Goal: Use online tool/utility: Utilize a website feature to perform a specific function

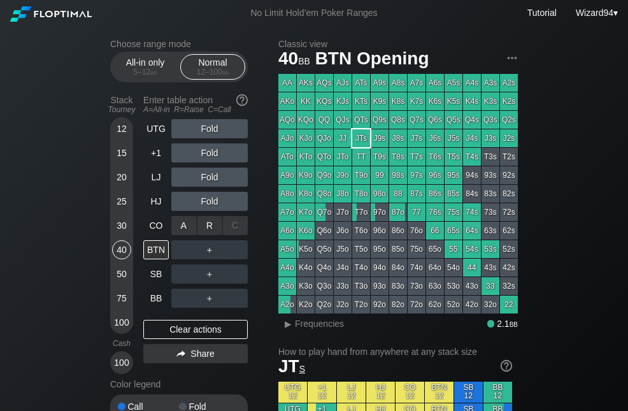
click at [220, 229] on div "R ✕" at bounding box center [209, 225] width 25 height 19
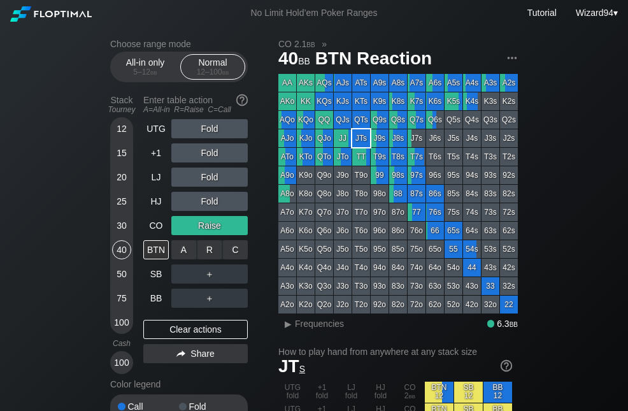
click at [237, 255] on div "C ✕" at bounding box center [235, 249] width 25 height 19
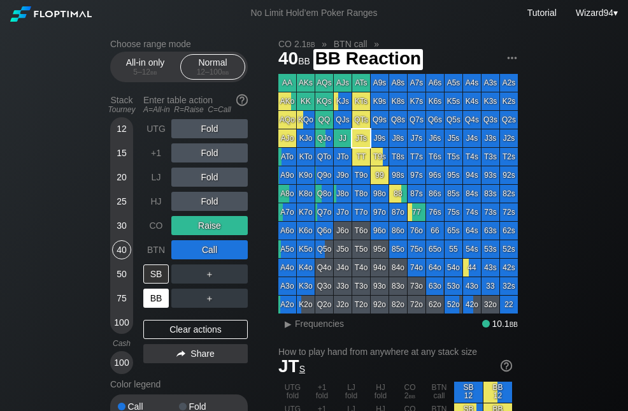
click at [156, 305] on div "BB" at bounding box center [155, 297] width 25 height 19
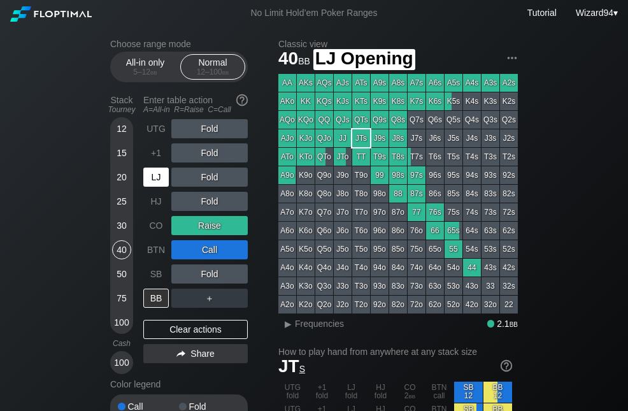
click at [159, 180] on div "LJ" at bounding box center [155, 176] width 25 height 19
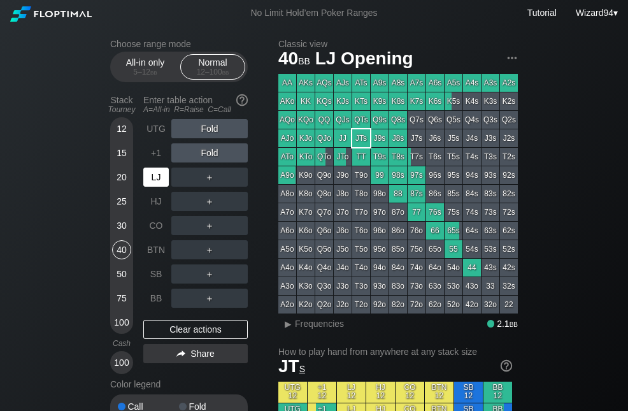
click at [159, 179] on div "LJ" at bounding box center [155, 176] width 25 height 19
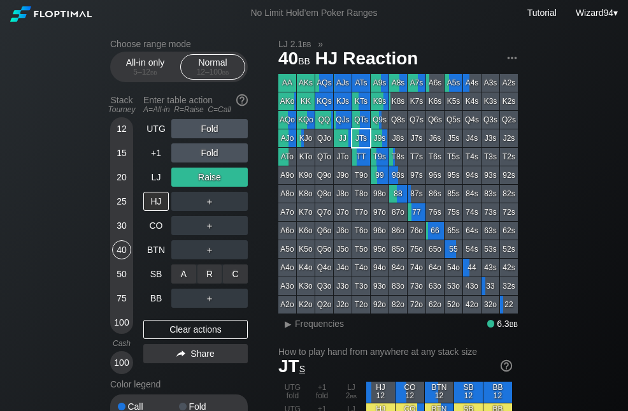
click at [243, 280] on div "C ✕" at bounding box center [235, 273] width 25 height 19
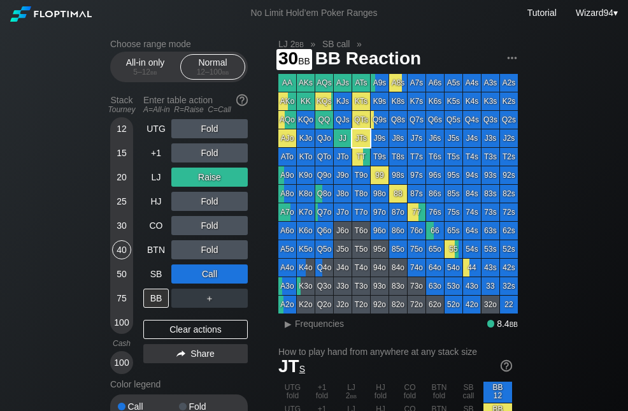
click at [127, 240] on div "30" at bounding box center [121, 228] width 19 height 24
click at [127, 179] on div "20" at bounding box center [121, 176] width 19 height 19
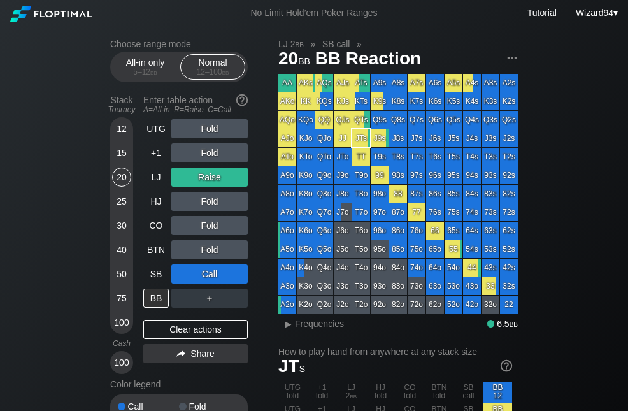
click at [145, 279] on div "SB" at bounding box center [155, 273] width 25 height 19
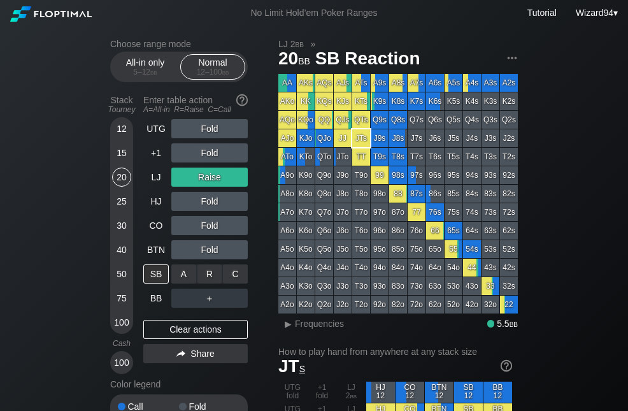
click at [206, 280] on div "R ✕" at bounding box center [209, 273] width 25 height 19
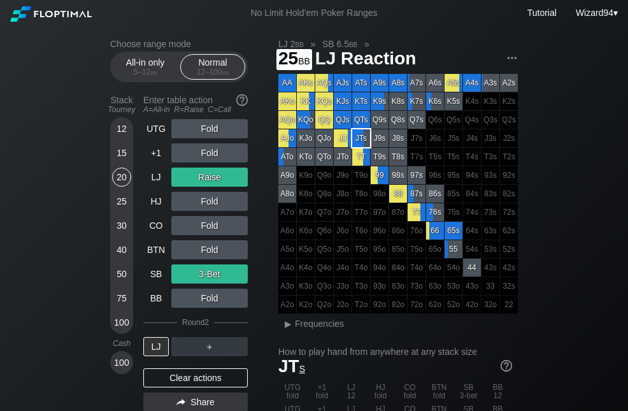
click at [118, 207] on div "25" at bounding box center [121, 201] width 19 height 19
